Goal: Information Seeking & Learning: Learn about a topic

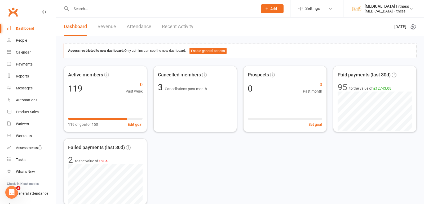
click at [116, 10] on input "text" at bounding box center [162, 8] width 185 height 7
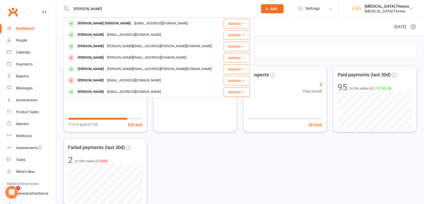
type input "[PERSON_NAME]"
click at [133, 21] on div "[EMAIL_ADDRESS][DOMAIN_NAME]" at bounding box center [161, 24] width 57 height 8
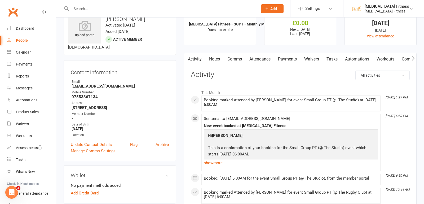
scroll to position [19, 0]
click at [289, 61] on link "Payments" at bounding box center [287, 59] width 26 height 12
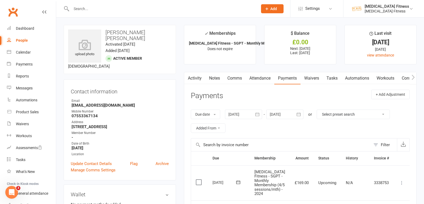
click at [258, 80] on link "Attendance" at bounding box center [260, 78] width 29 height 12
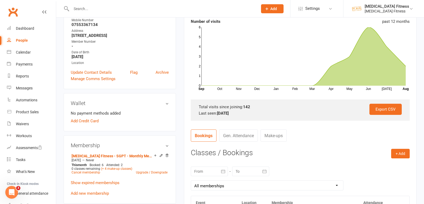
scroll to position [63, 0]
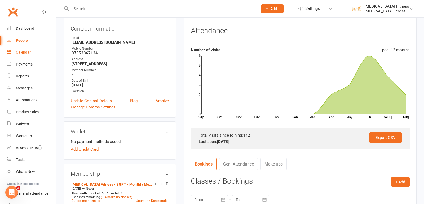
click at [33, 56] on link "Calendar" at bounding box center [31, 52] width 49 height 12
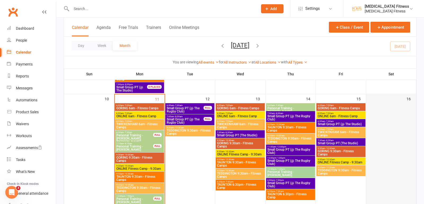
scroll to position [313, 0]
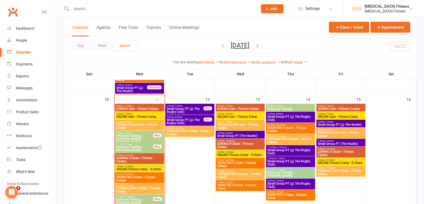
click at [334, 123] on span "Small Group PT (@ The Studio)" at bounding box center [341, 124] width 47 height 3
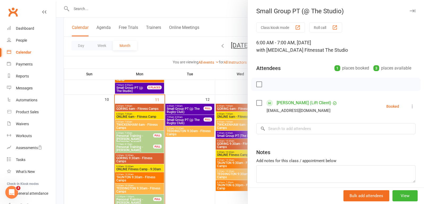
click at [412, 12] on icon "button" at bounding box center [413, 10] width 6 height 3
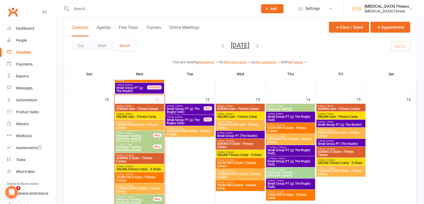
click at [356, 141] on span "7:30am - 8:30am" at bounding box center [341, 141] width 47 height 2
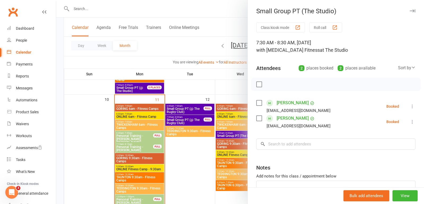
click at [412, 10] on icon "button" at bounding box center [413, 10] width 6 height 3
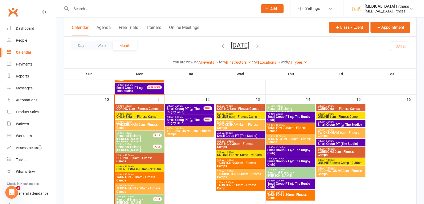
click at [293, 115] on span "Small Group PT (@ The Rugby Club)" at bounding box center [290, 118] width 47 height 6
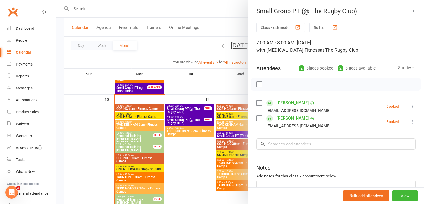
click at [414, 10] on icon "button" at bounding box center [413, 10] width 6 height 3
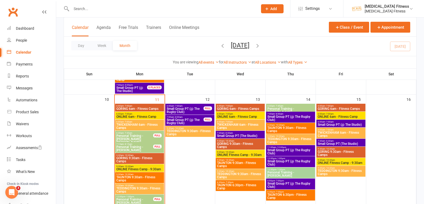
click at [236, 134] on span "Small Group PT (The Studio)" at bounding box center [240, 135] width 47 height 3
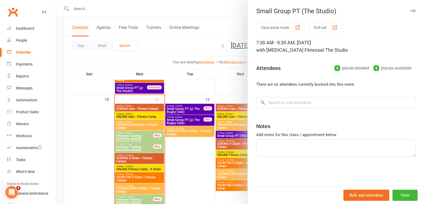
click at [411, 8] on button "button" at bounding box center [412, 11] width 6 height 6
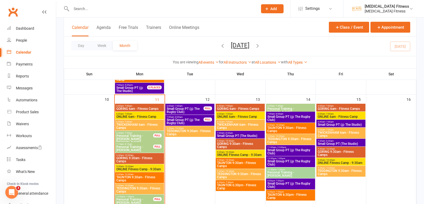
click at [204, 108] on div "FULL" at bounding box center [208, 108] width 8 height 4
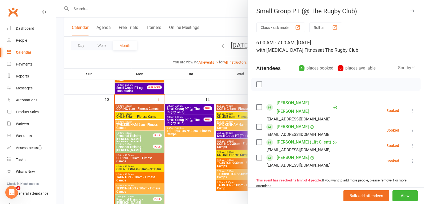
click at [413, 11] on icon "button" at bounding box center [413, 10] width 6 height 3
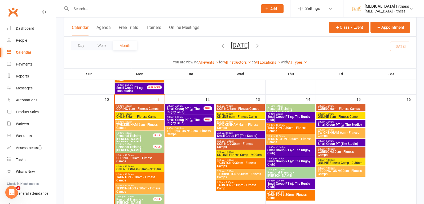
click at [192, 118] on span "Small Group PT (@ The Rugby Club)" at bounding box center [184, 121] width 37 height 6
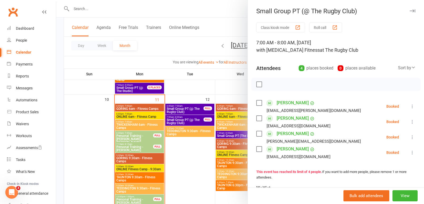
click at [412, 12] on icon "button" at bounding box center [413, 10] width 6 height 3
